Goal: Task Accomplishment & Management: Use online tool/utility

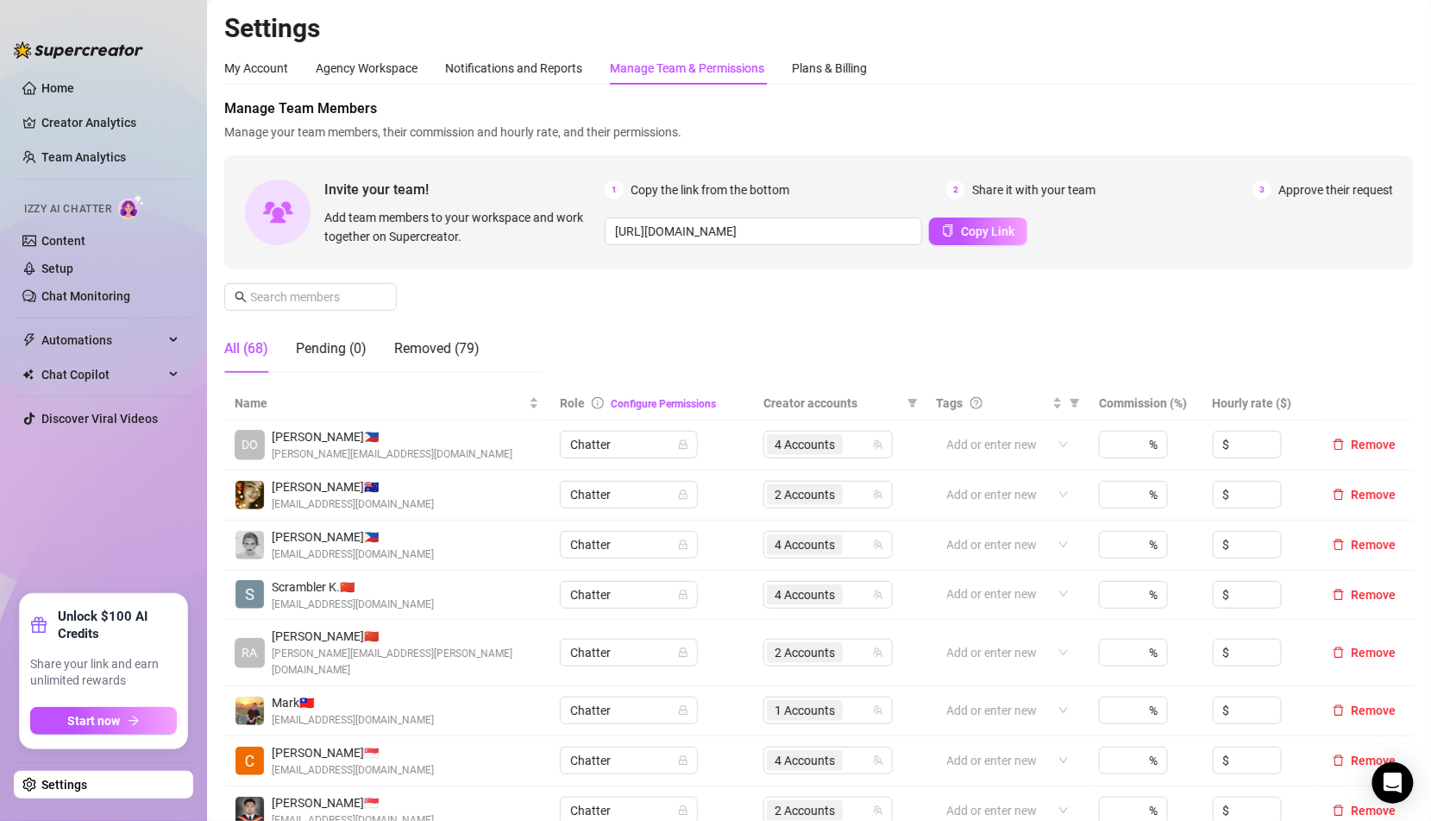
click at [112, 537] on ul "Home Creator Analytics Team Analytics Izzy AI Chatter Content Setup Chat Monito…" at bounding box center [103, 326] width 179 height 519
click at [73, 261] on link "Setup" at bounding box center [57, 268] width 32 height 14
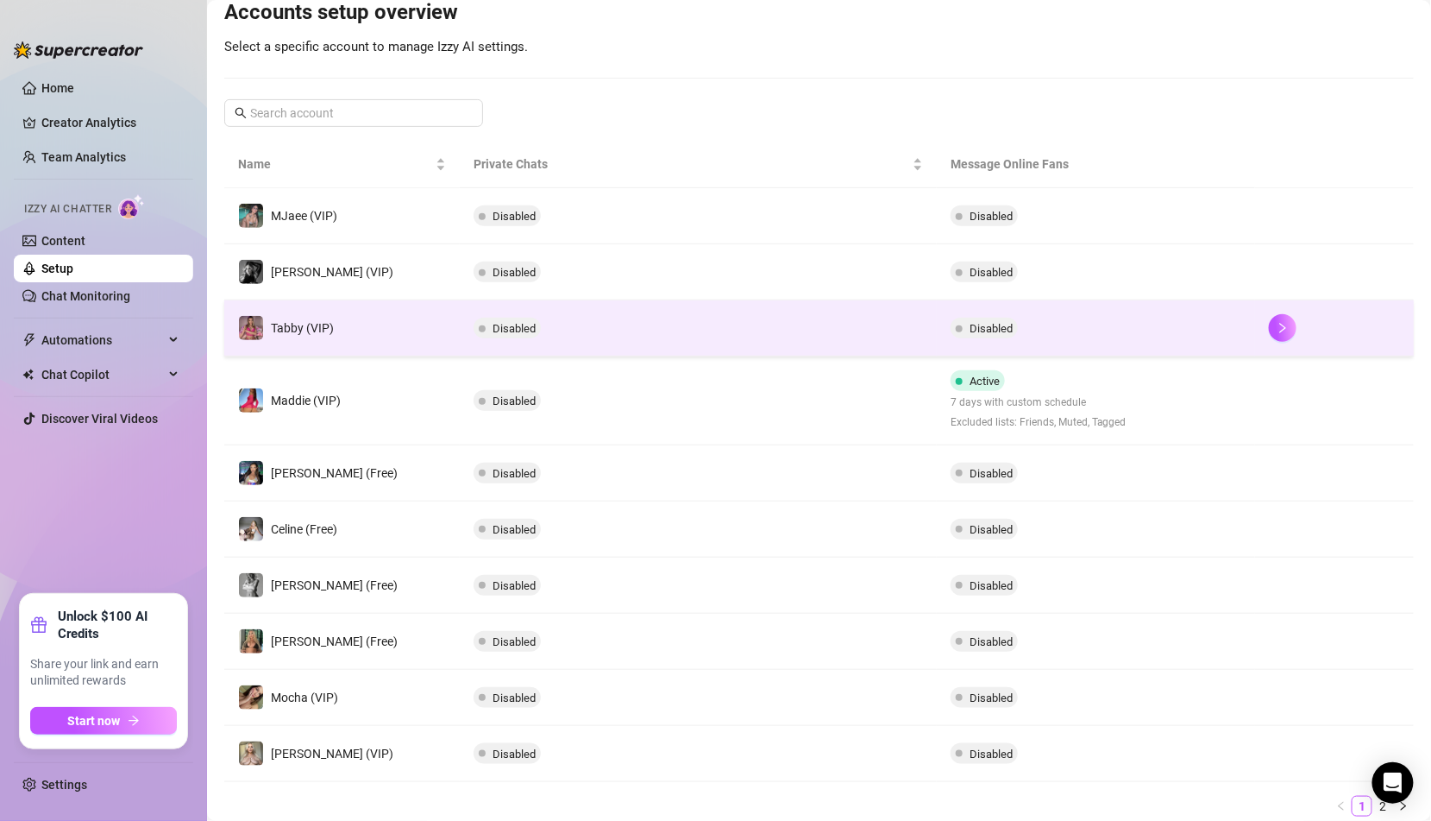
scroll to position [244, 0]
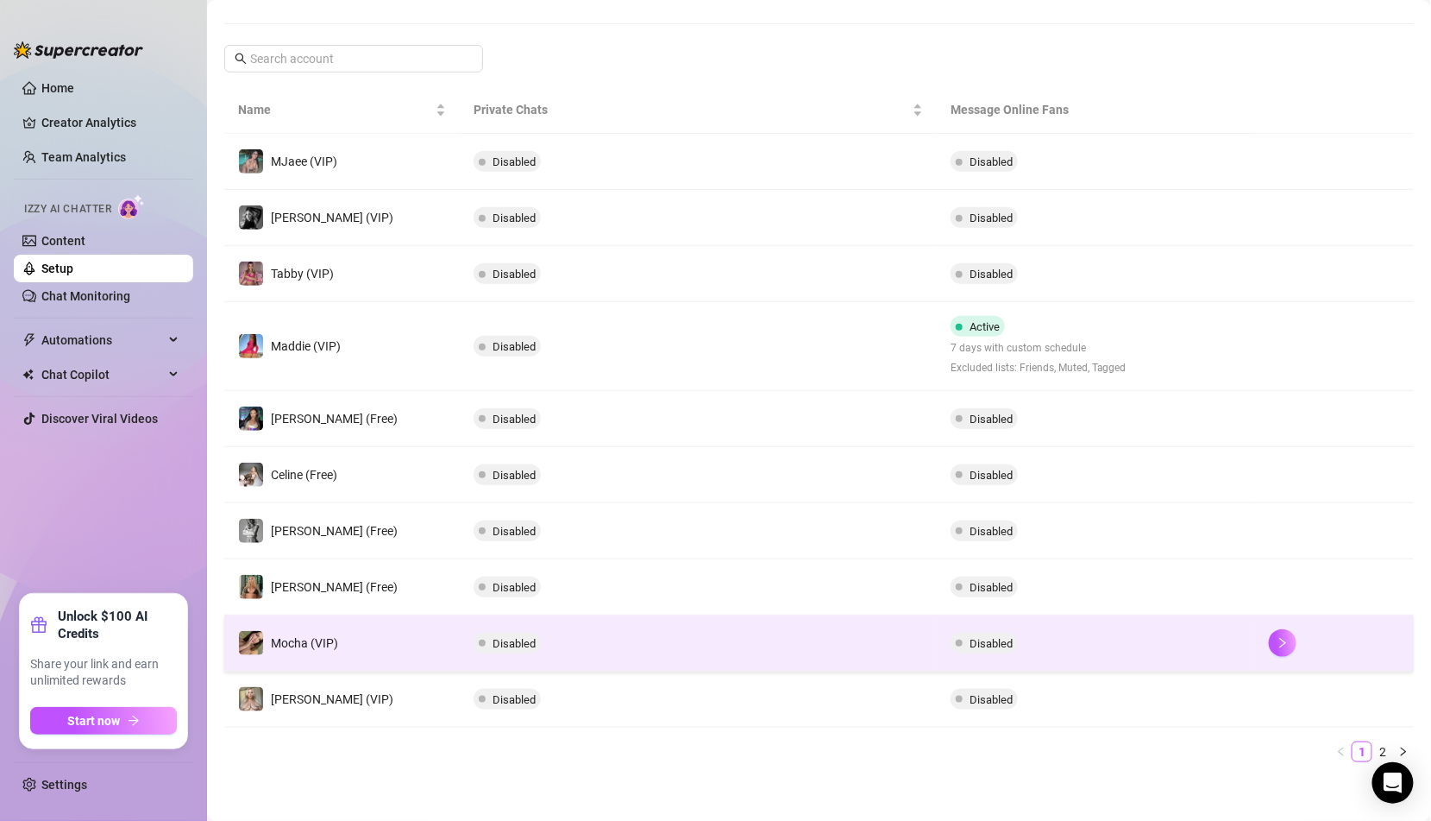
click at [417, 648] on td "Mocha (VIP)" at bounding box center [342, 643] width 236 height 56
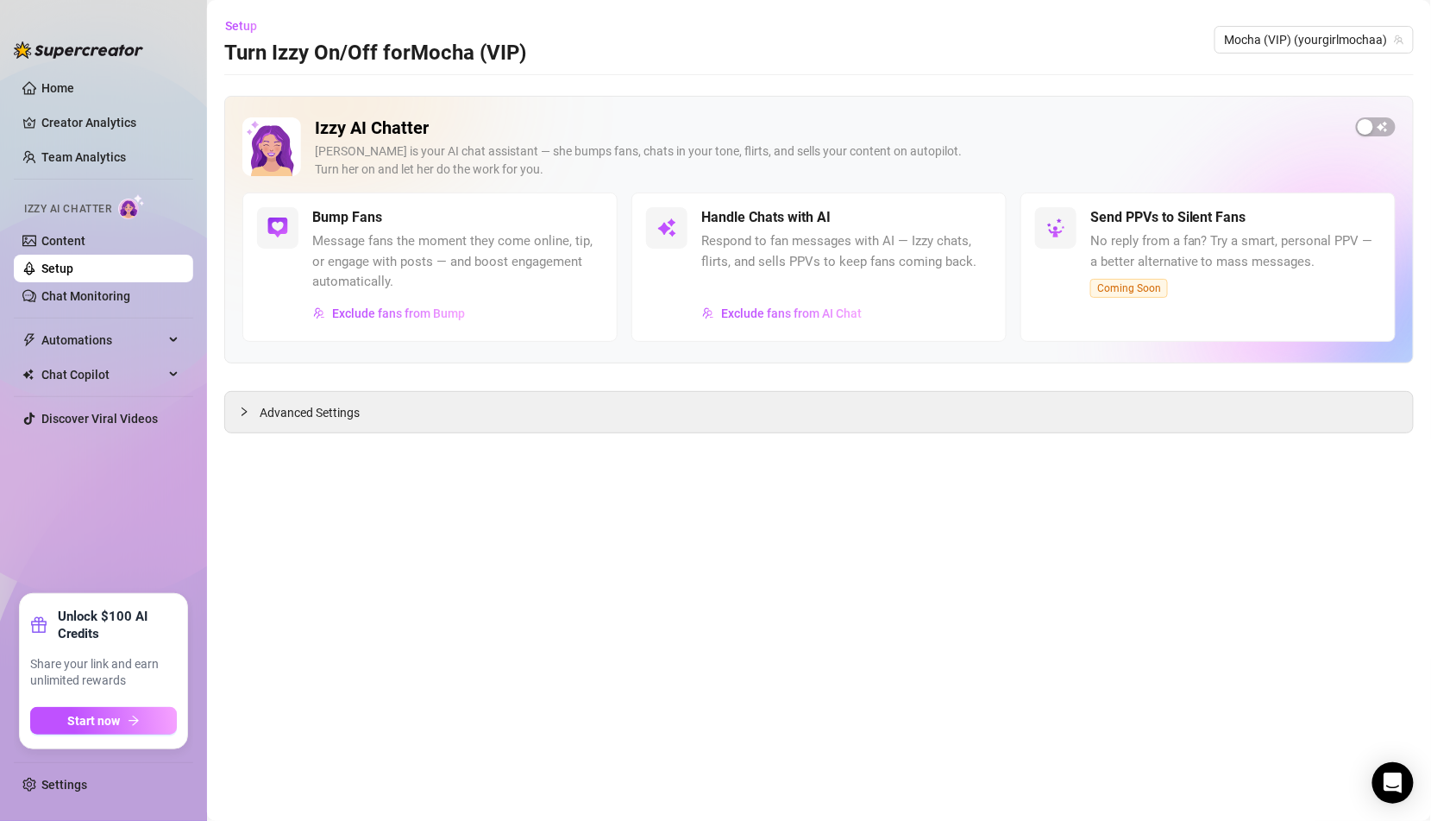
click at [1385, 115] on div "Izzy AI Chatter [PERSON_NAME] is your AI chat assistant — she bumps fans, chats…" at bounding box center [819, 229] width 1190 height 267
click at [1375, 129] on span "button" at bounding box center [1376, 126] width 40 height 19
click at [879, 538] on main "Setup Turn Izzy On/Off for Mocha (VIP) Mocha (VIP) (yourgirlmochaa) Izzy AI Cha…" at bounding box center [819, 410] width 1224 height 821
click at [130, 294] on link "Chat Monitoring" at bounding box center [85, 296] width 89 height 14
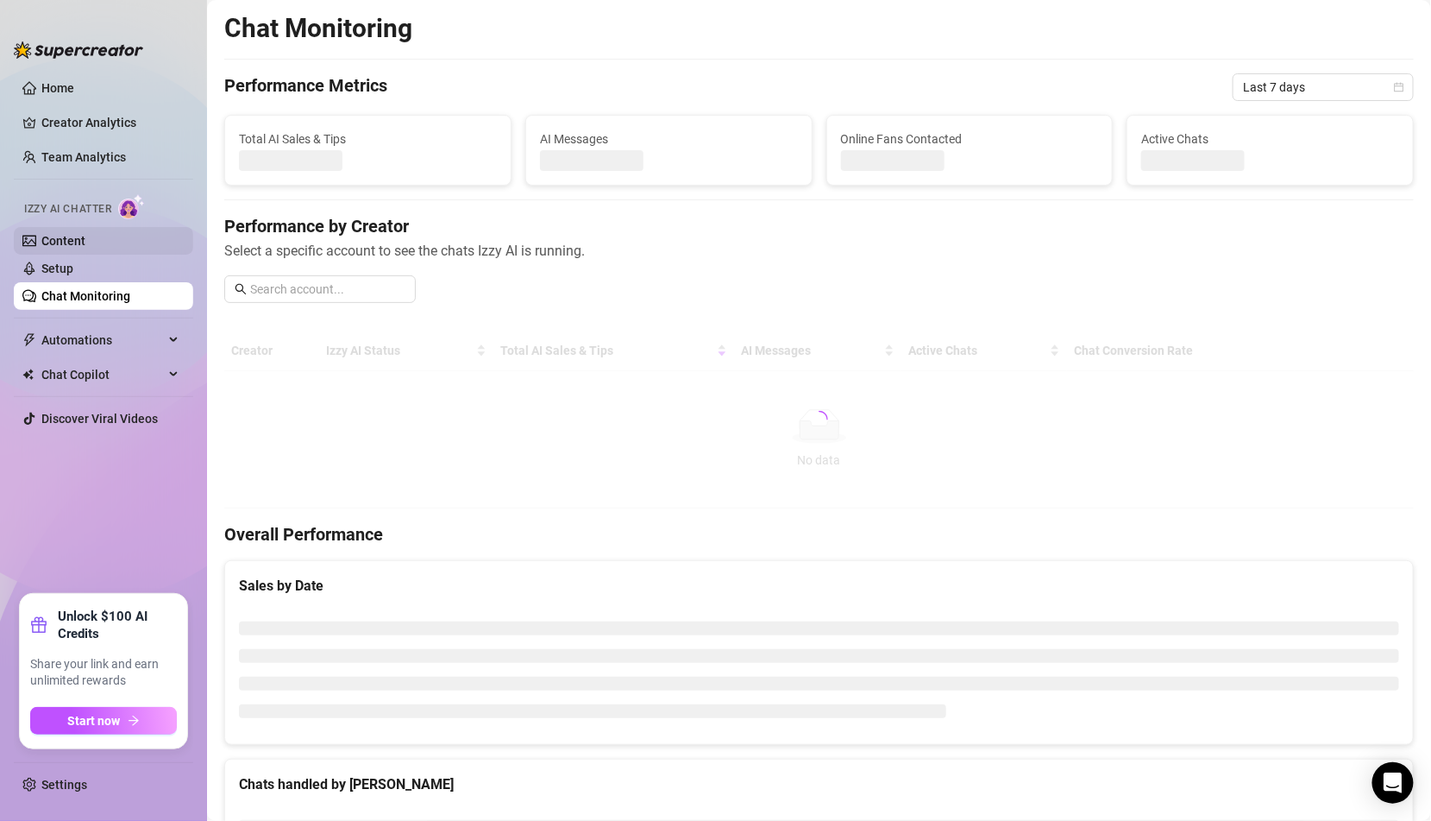
click at [85, 248] on link "Content" at bounding box center [63, 241] width 44 height 14
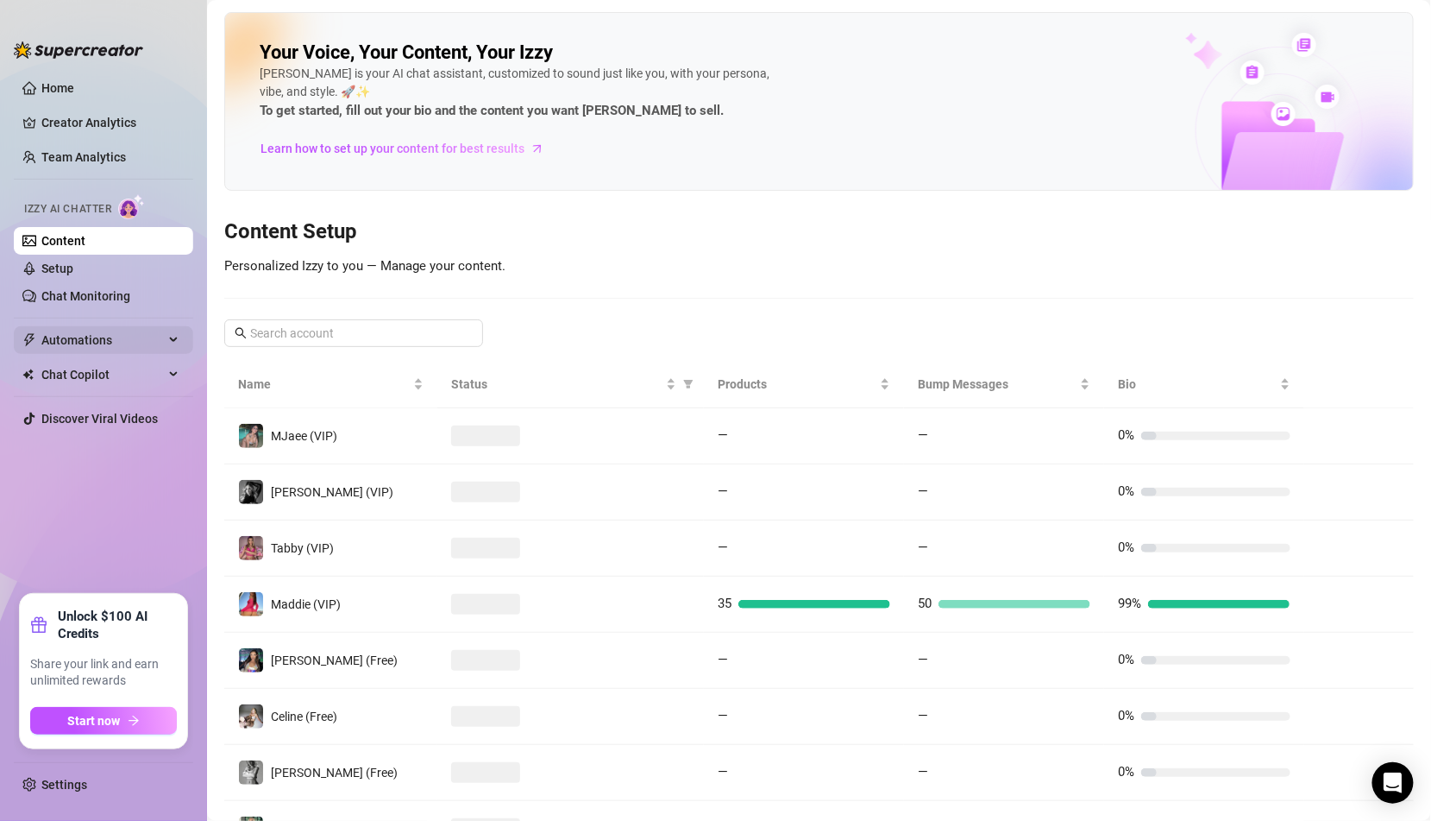
click at [137, 337] on span "Automations" at bounding box center [102, 340] width 123 height 28
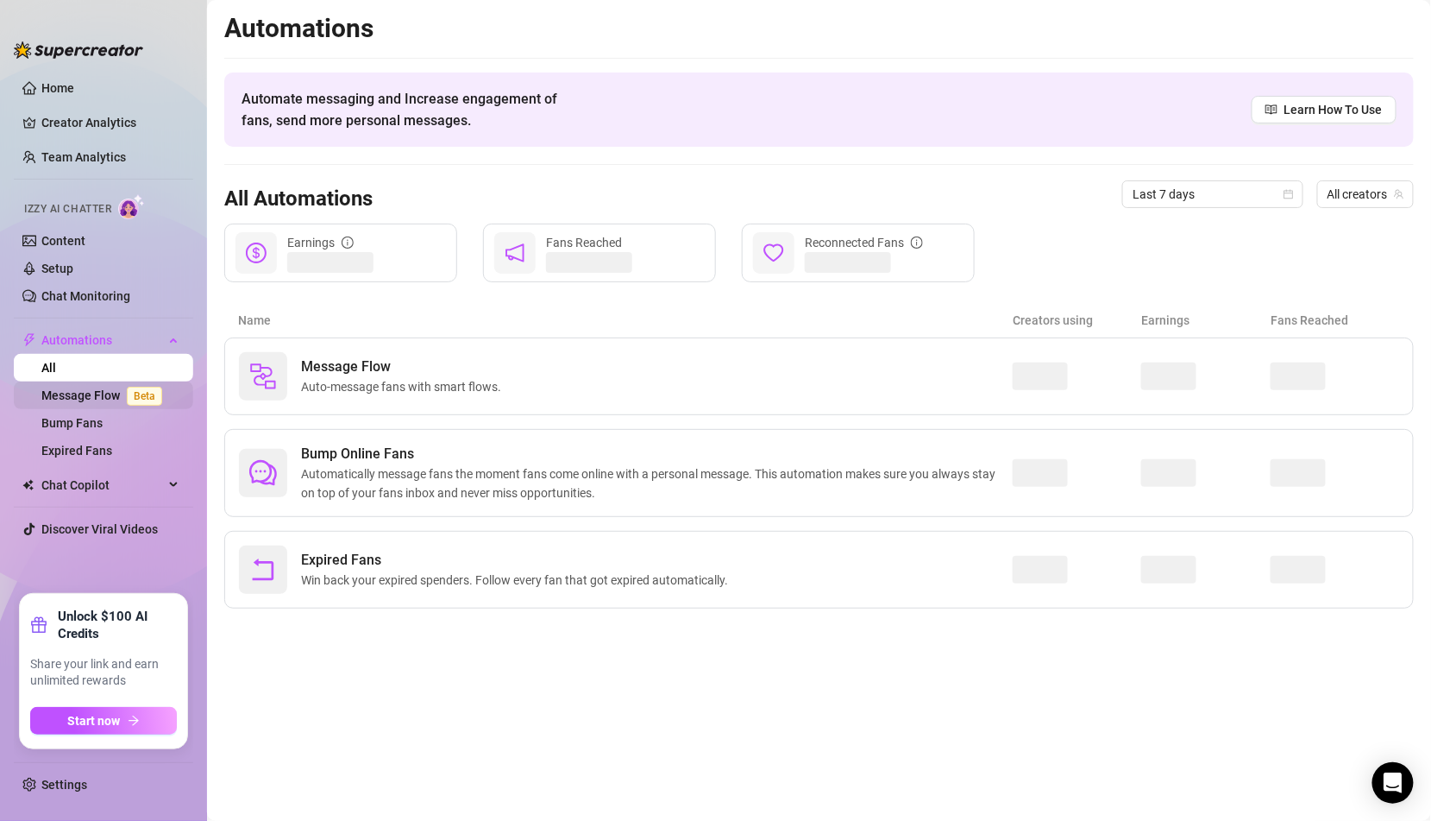
click at [140, 393] on span "Beta" at bounding box center [144, 396] width 35 height 19
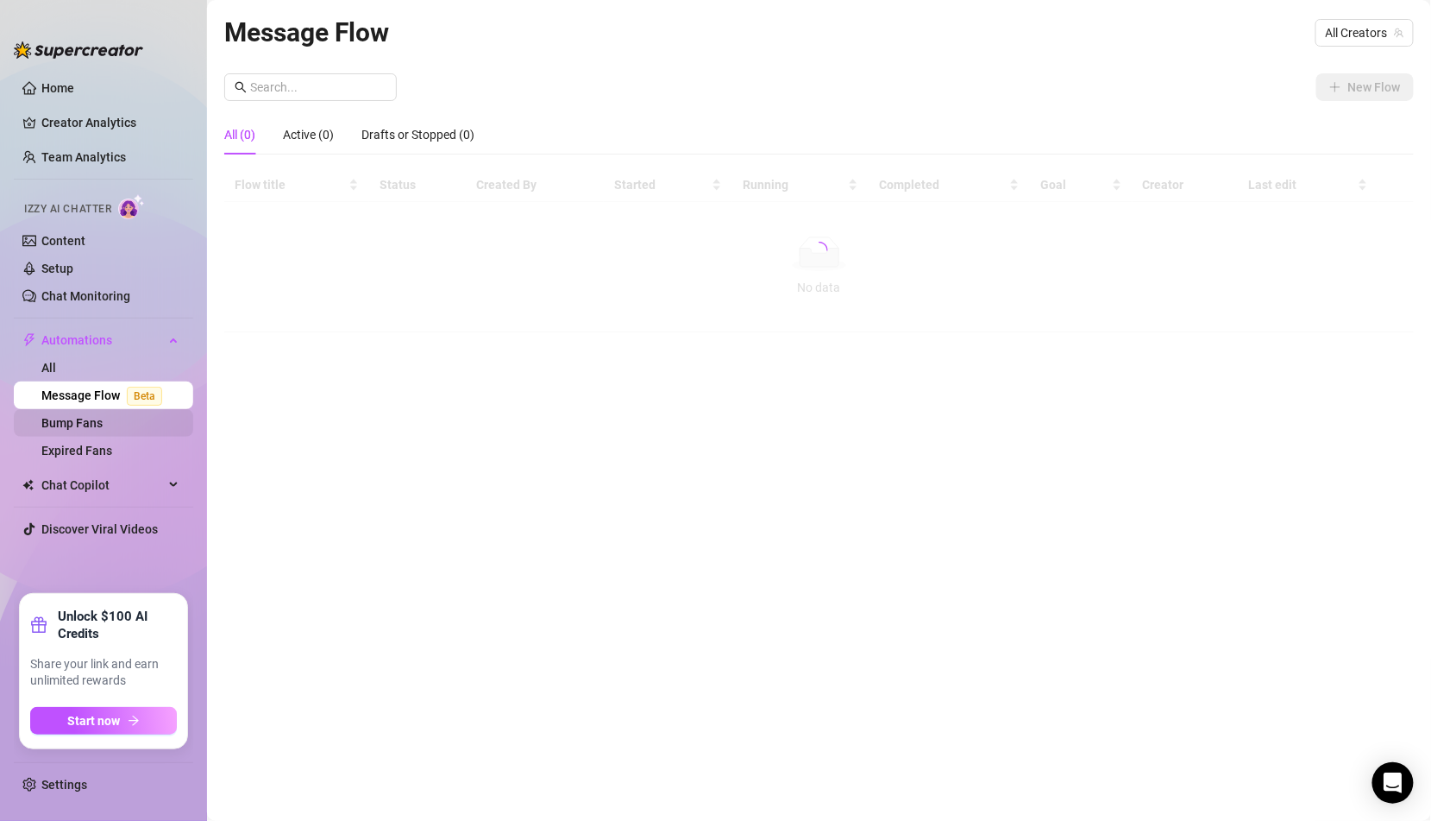
click at [103, 425] on link "Bump Fans" at bounding box center [71, 423] width 61 height 14
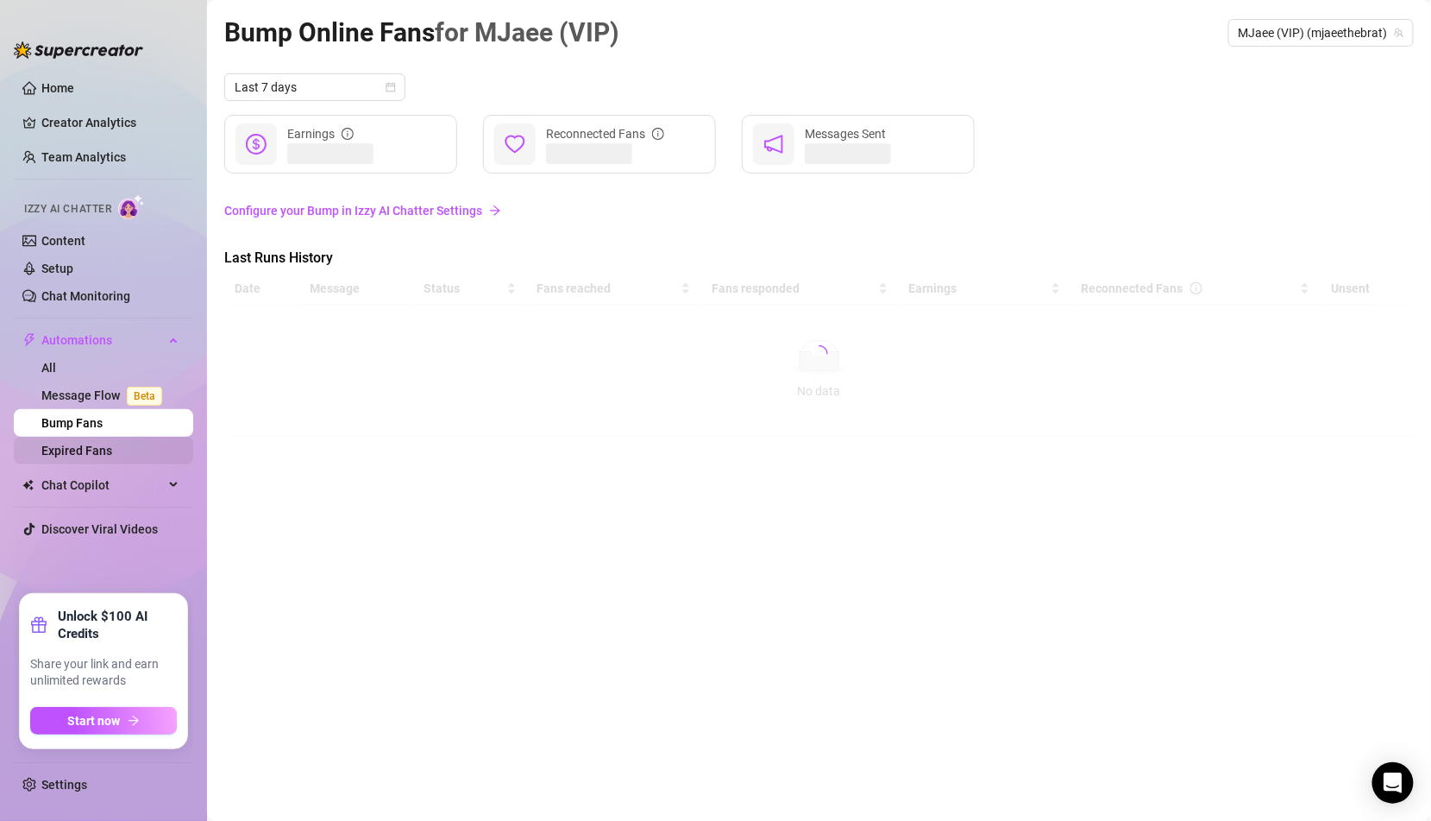
click at [112, 454] on link "Expired Fans" at bounding box center [76, 451] width 71 height 14
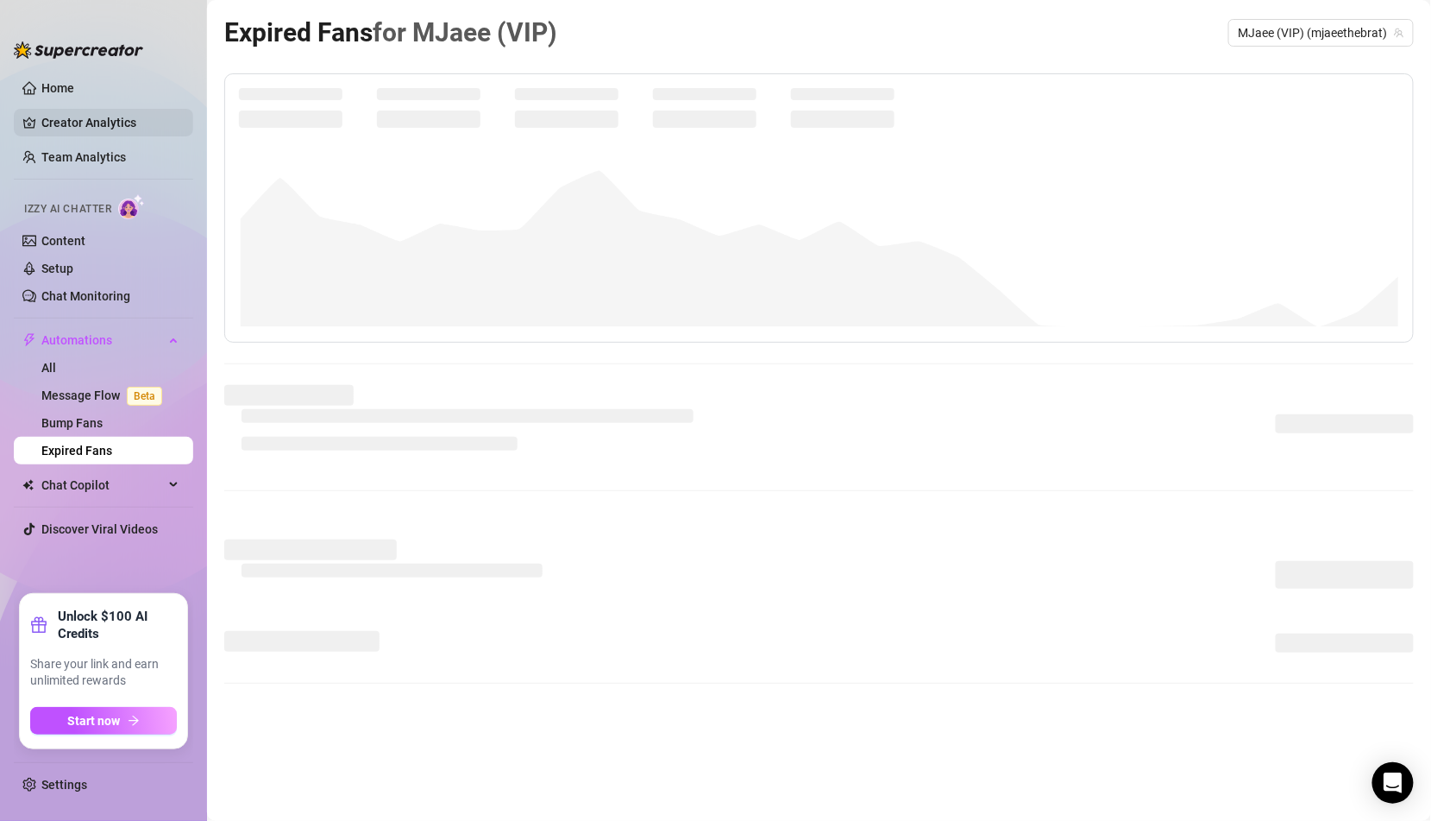
click at [144, 135] on link "Creator Analytics" at bounding box center [110, 123] width 138 height 28
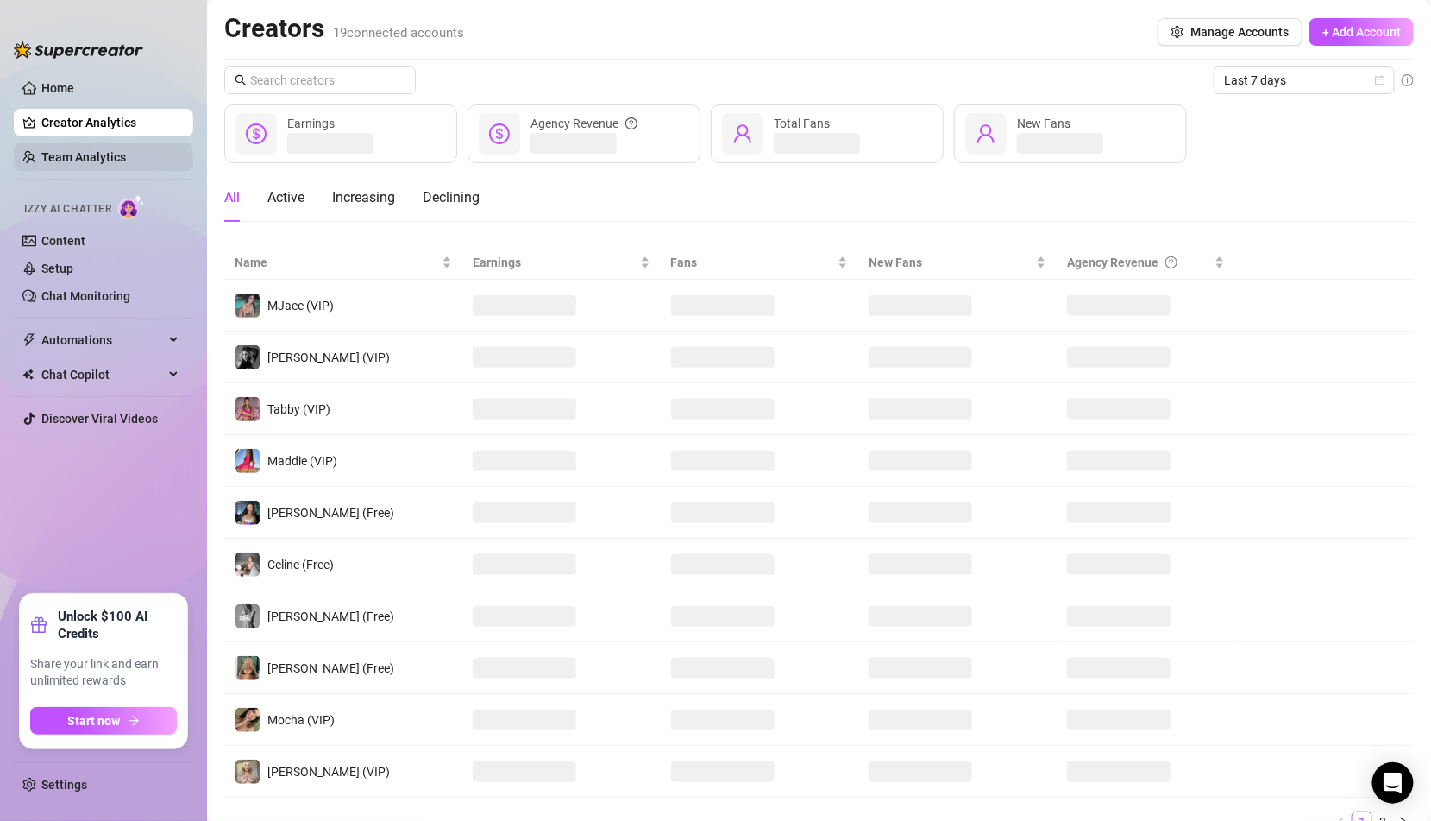
click at [126, 159] on link "Team Analytics" at bounding box center [83, 157] width 85 height 14
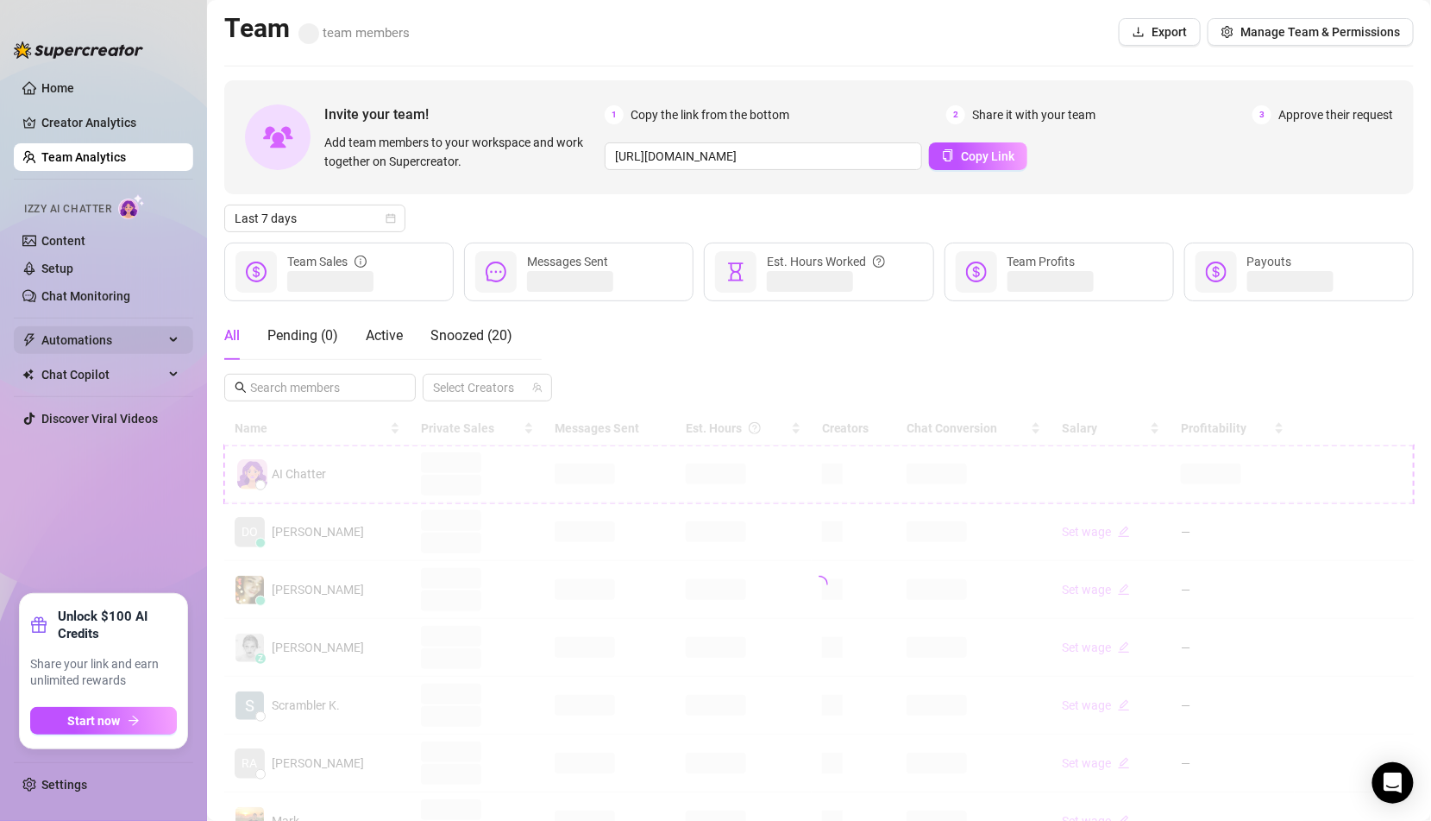
click at [123, 326] on span "Automations" at bounding box center [102, 340] width 123 height 28
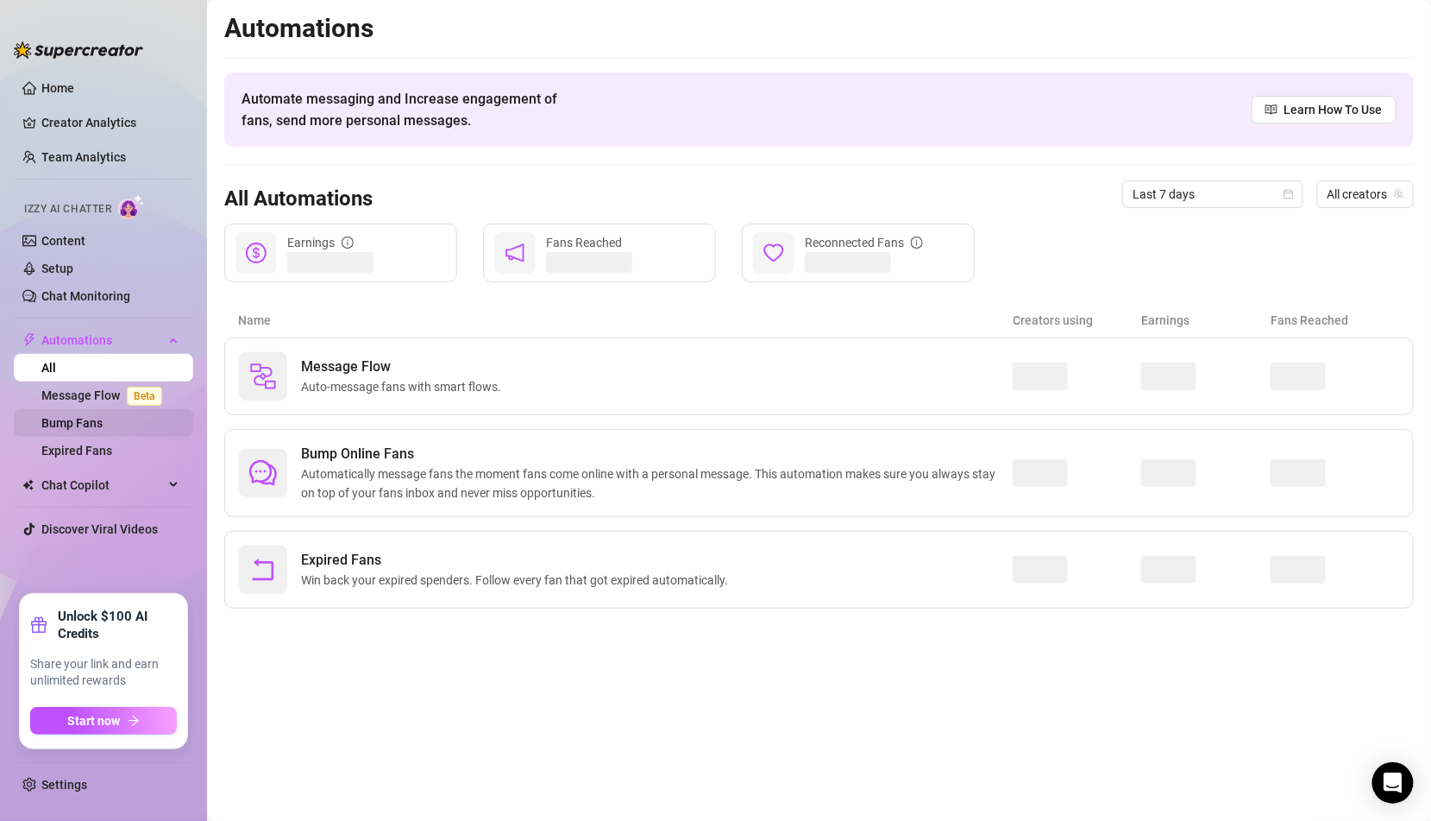
click at [103, 416] on link "Bump Fans" at bounding box center [71, 423] width 61 height 14
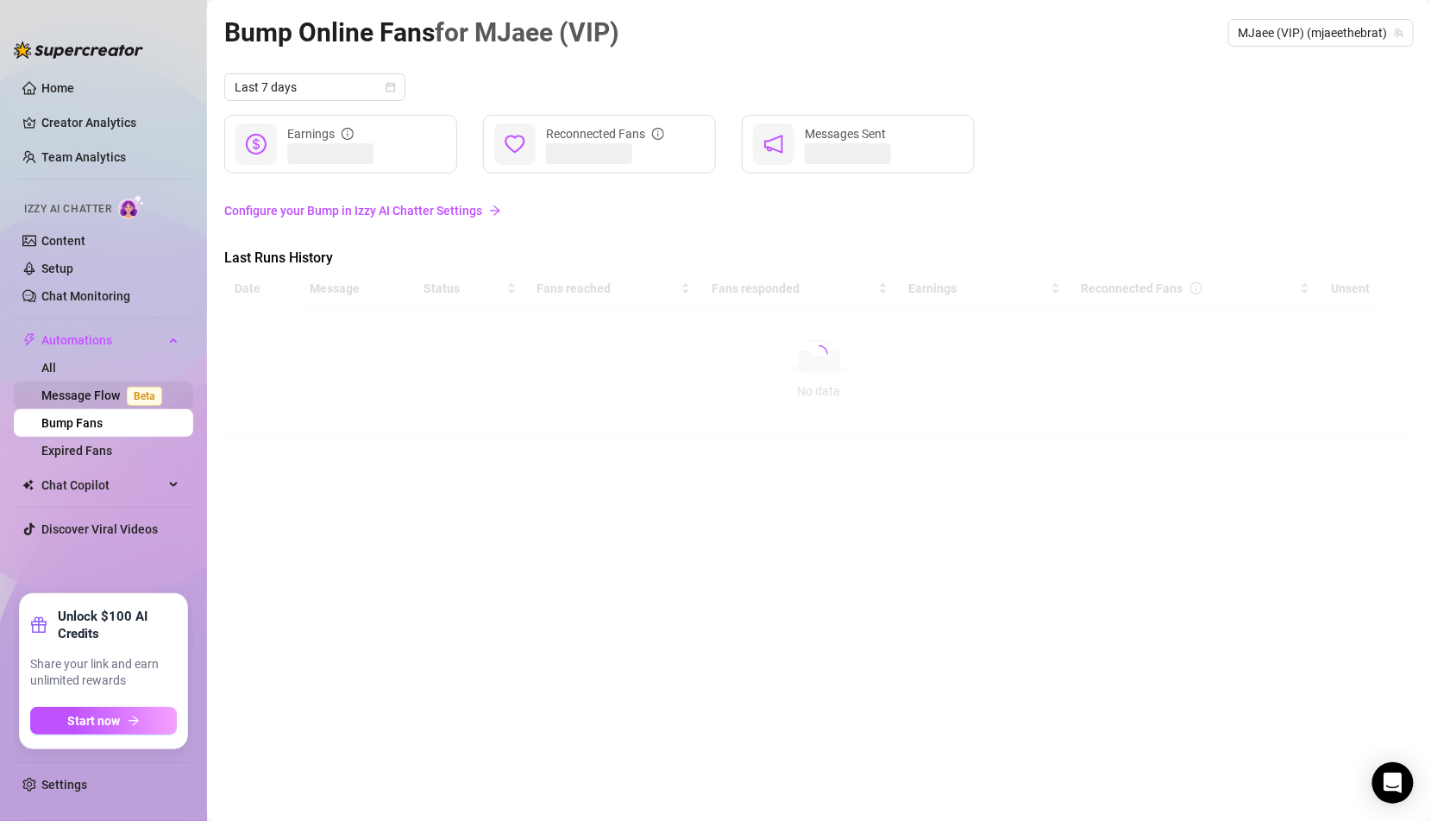
click at [111, 388] on link "Message Flow Beta" at bounding box center [105, 395] width 128 height 14
